Goal: Transaction & Acquisition: Purchase product/service

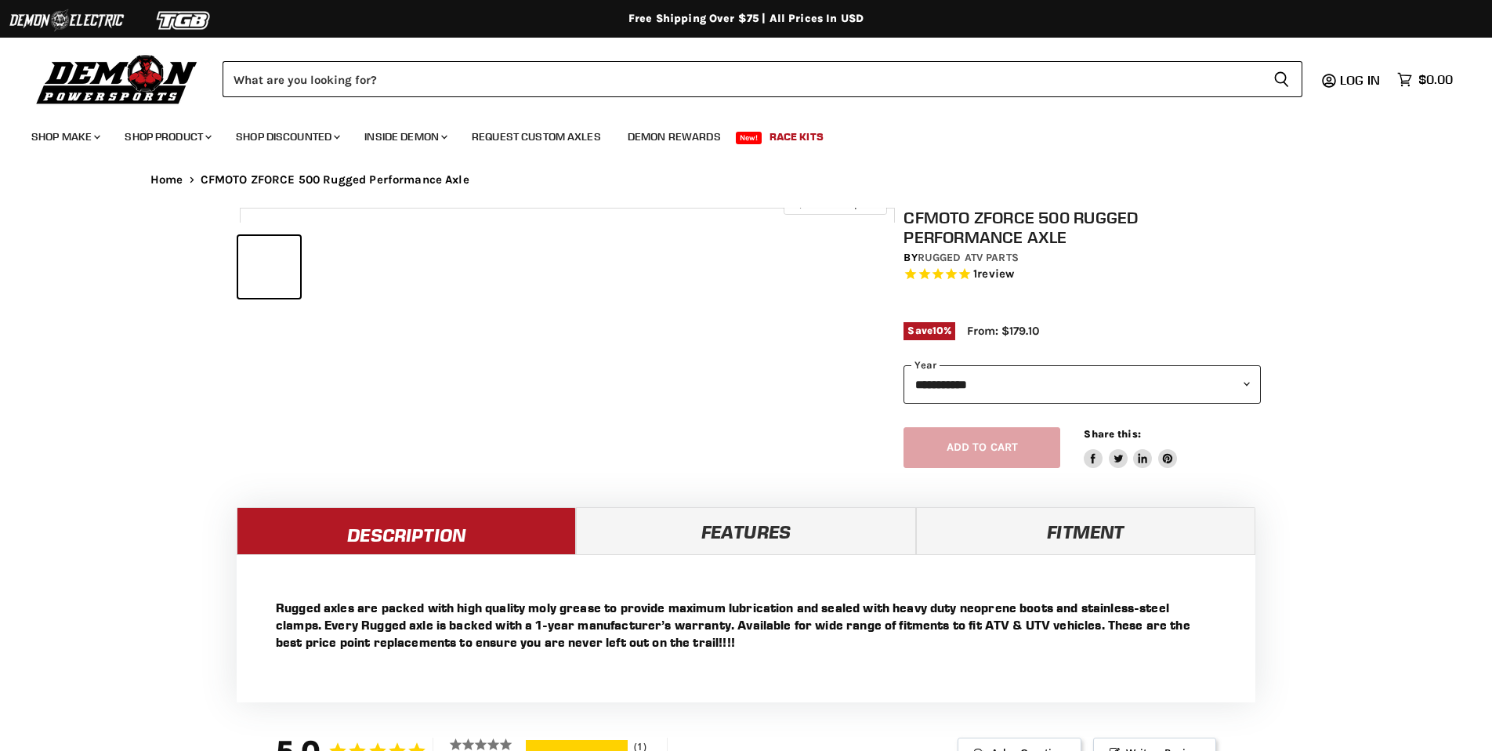
select select "******"
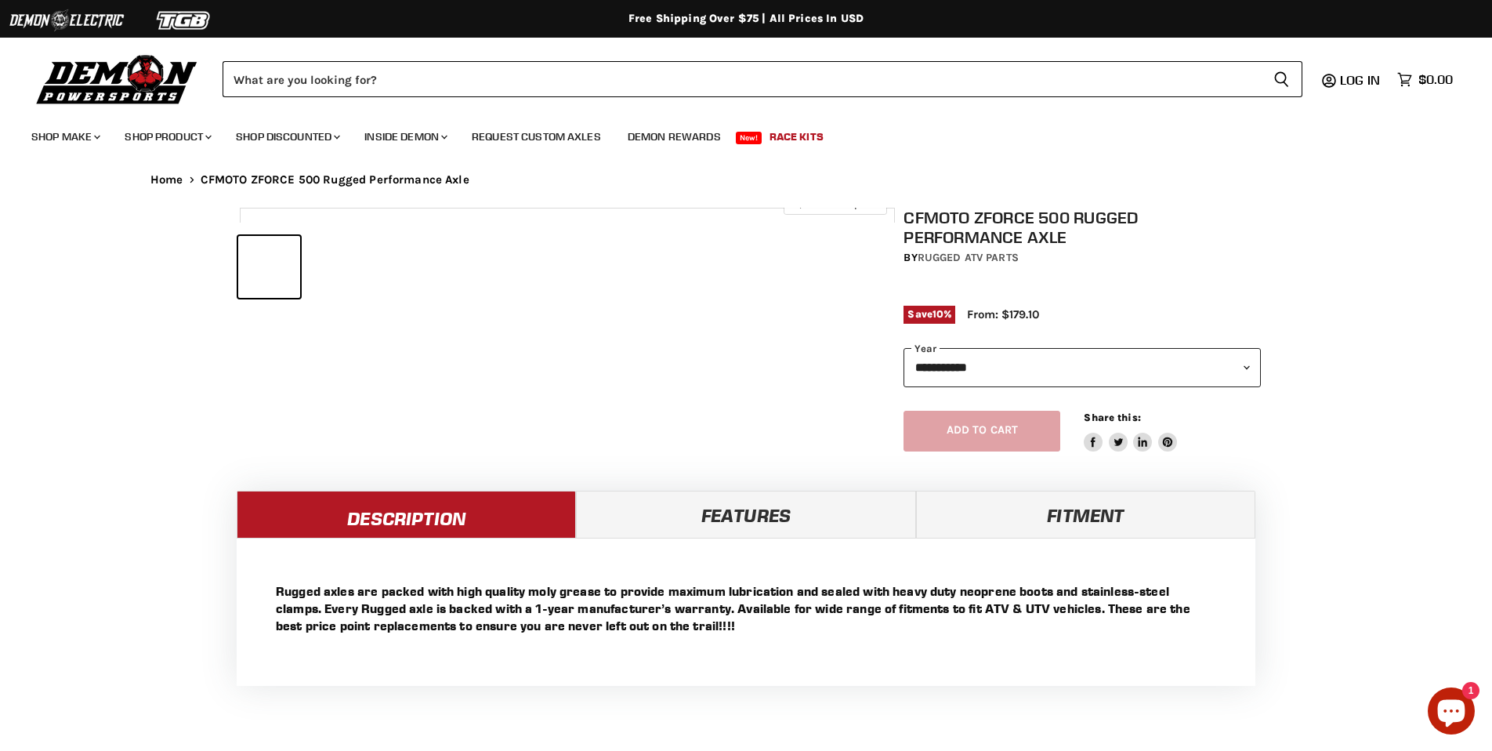
select select "******"
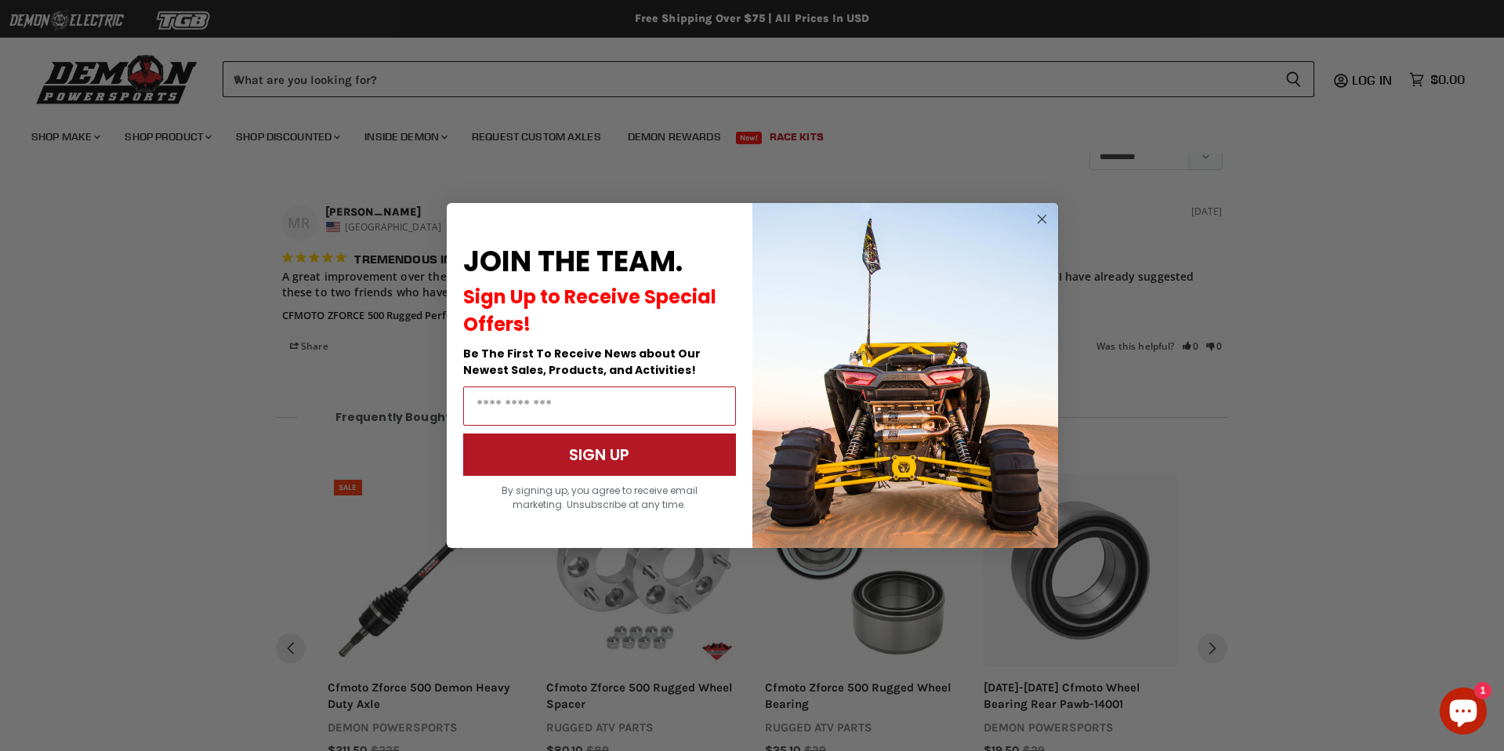
scroll to position [1235, 0]
